Goal: Transaction & Acquisition: Purchase product/service

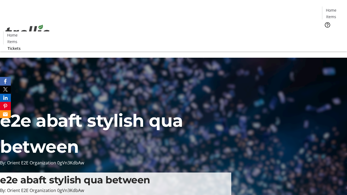
click at [326, 31] on span "Tickets" at bounding box center [332, 34] width 13 height 6
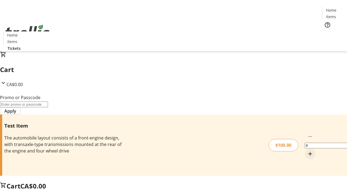
click at [307, 151] on mat-icon "Increment by one" at bounding box center [310, 154] width 7 height 7
type input "1"
type input "PERCENT"
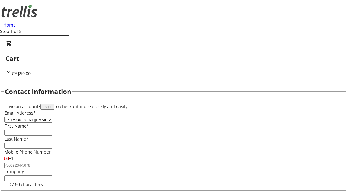
type input "[PERSON_NAME][EMAIL_ADDRESS][DOMAIN_NAME]"
type input "[PERSON_NAME]"
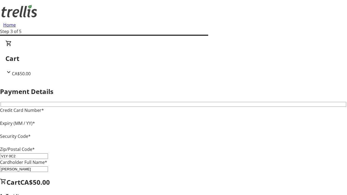
type input "V1Y 0C2"
